Goal: Task Accomplishment & Management: Use online tool/utility

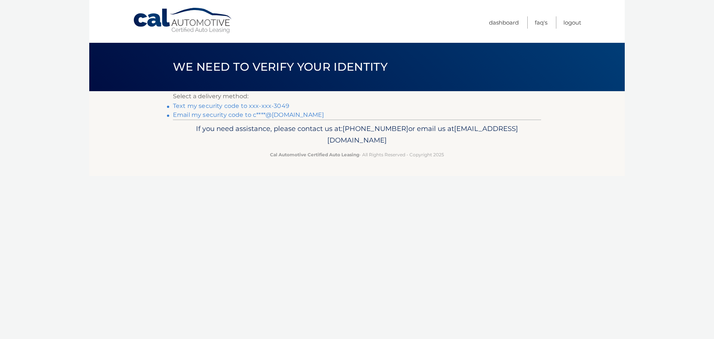
click at [257, 105] on link "Text my security code to xxx-xxx-3049" at bounding box center [231, 105] width 116 height 7
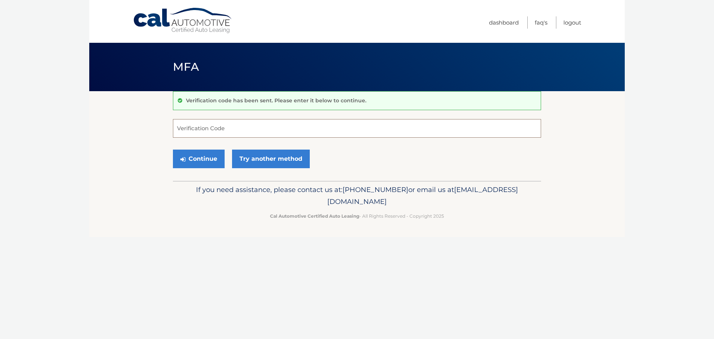
click at [252, 130] on input "Verification Code" at bounding box center [357, 128] width 368 height 19
type input "412204"
click at [196, 159] on button "Continue" at bounding box center [199, 159] width 52 height 19
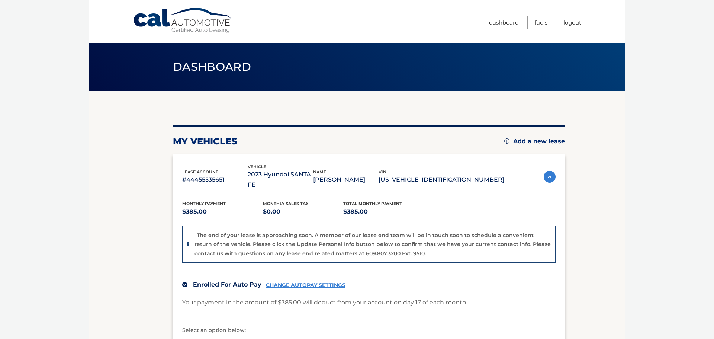
click at [536, 141] on link "Add a new lease" at bounding box center [535, 141] width 61 height 7
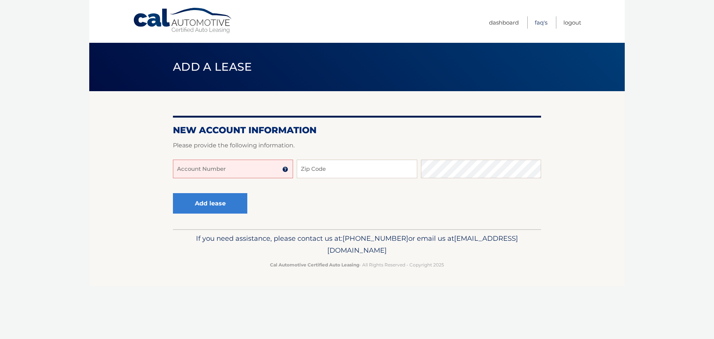
click at [535, 20] on link "FAQ's" at bounding box center [541, 22] width 13 height 12
